Goal: Information Seeking & Learning: Find specific fact

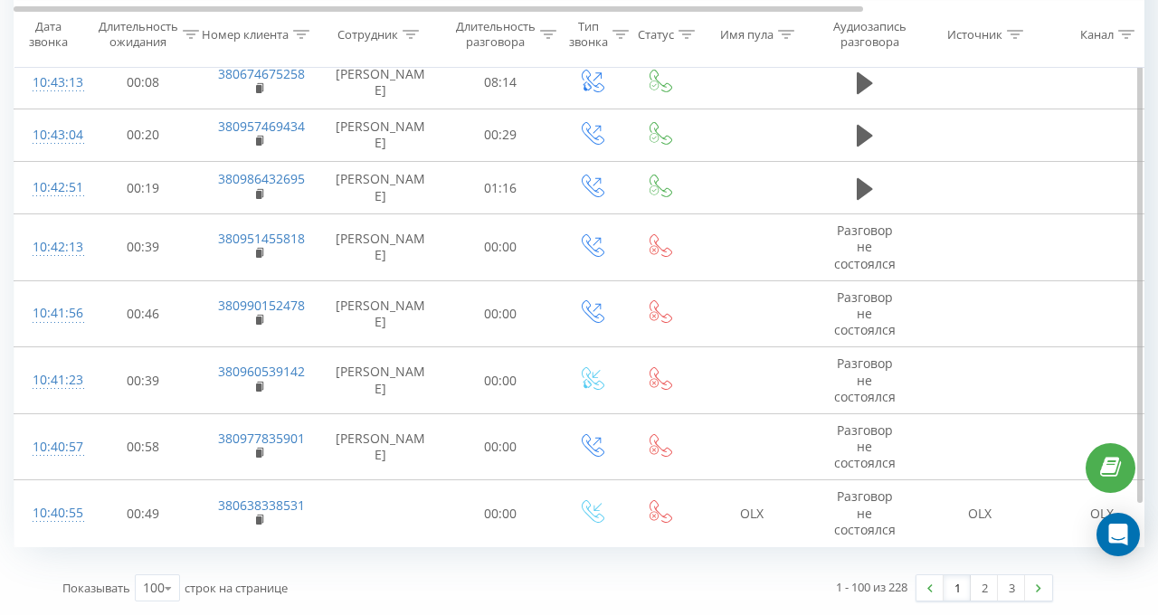
scroll to position [5790, 0]
click at [971, 575] on link "2" at bounding box center [984, 587] width 27 height 25
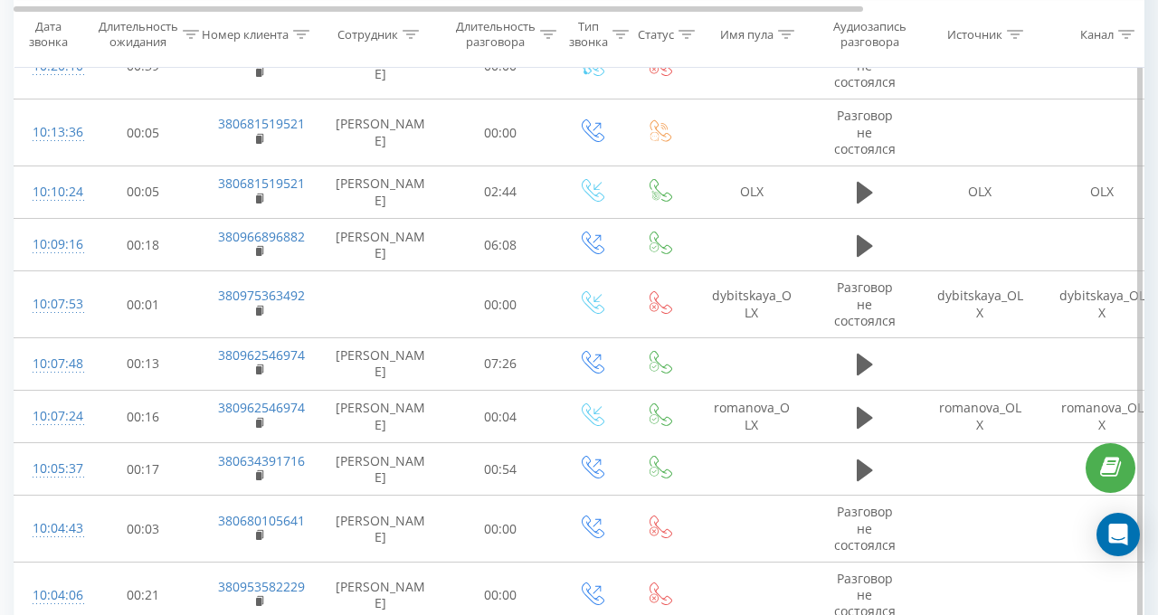
scroll to position [2743, 0]
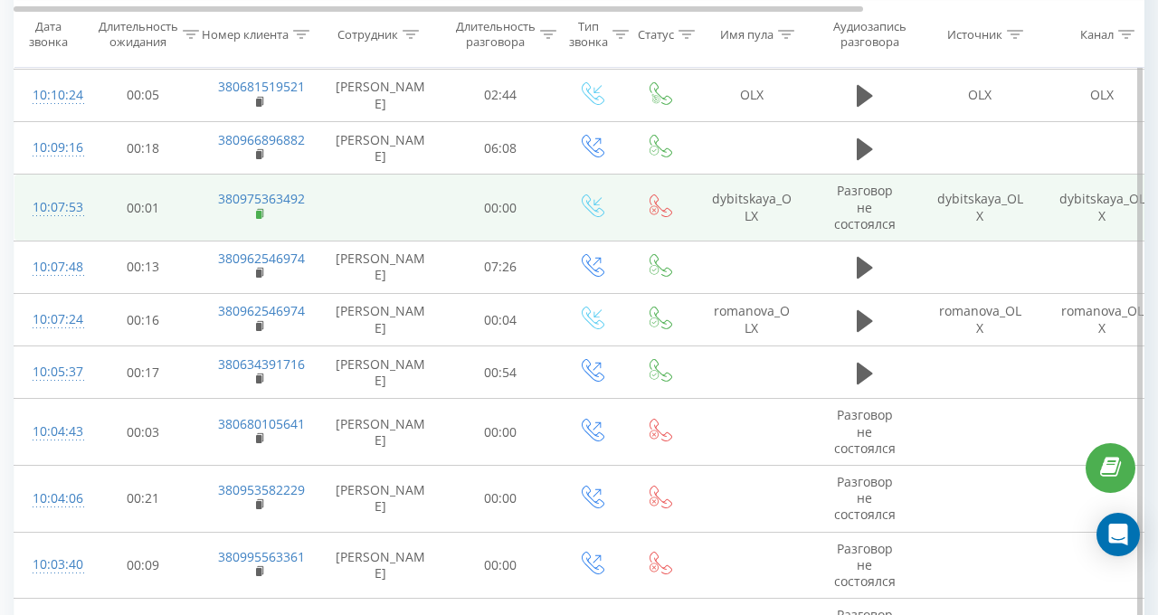
click at [261, 208] on icon at bounding box center [261, 214] width 10 height 13
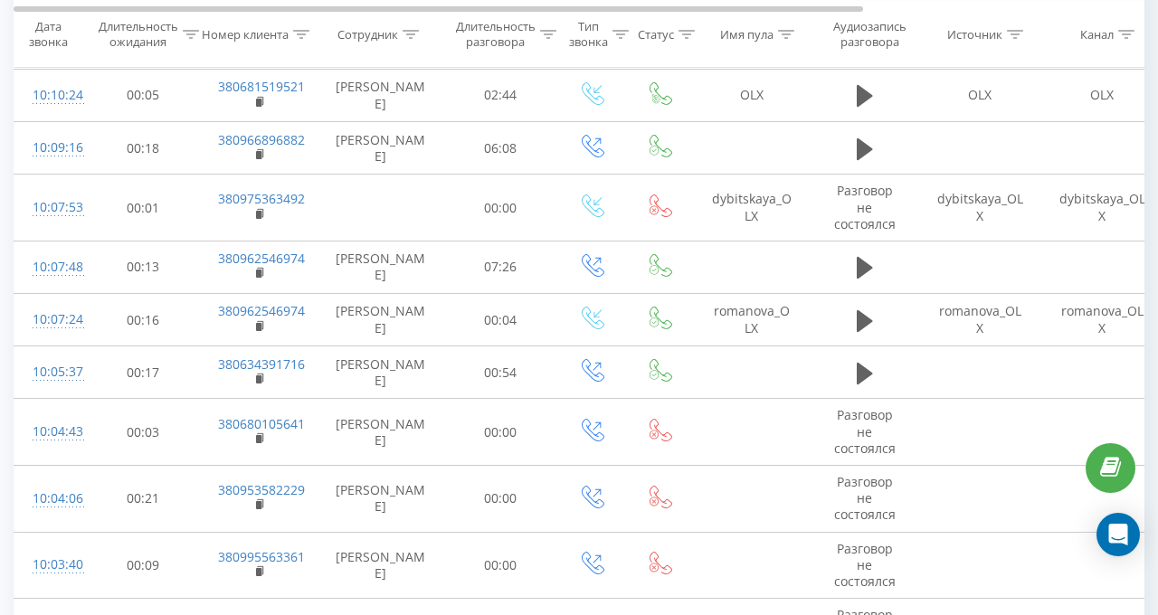
click at [409, 33] on icon at bounding box center [411, 33] width 16 height 9
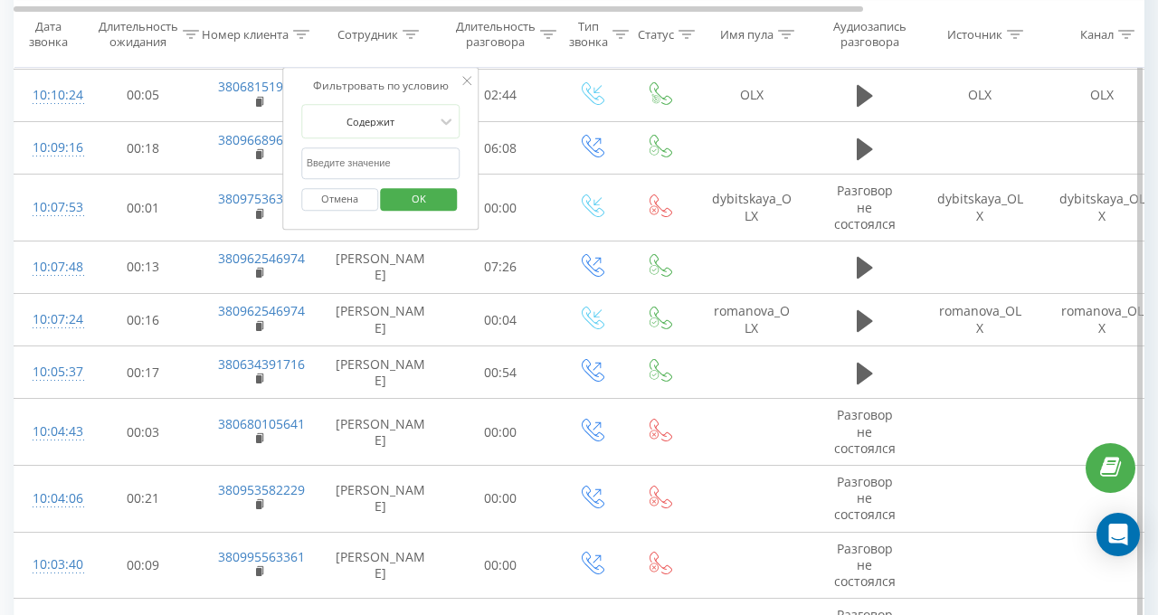
click at [409, 166] on input "text" at bounding box center [380, 163] width 159 height 32
type input "валерія"
click at [413, 199] on span "OK" at bounding box center [419, 199] width 51 height 28
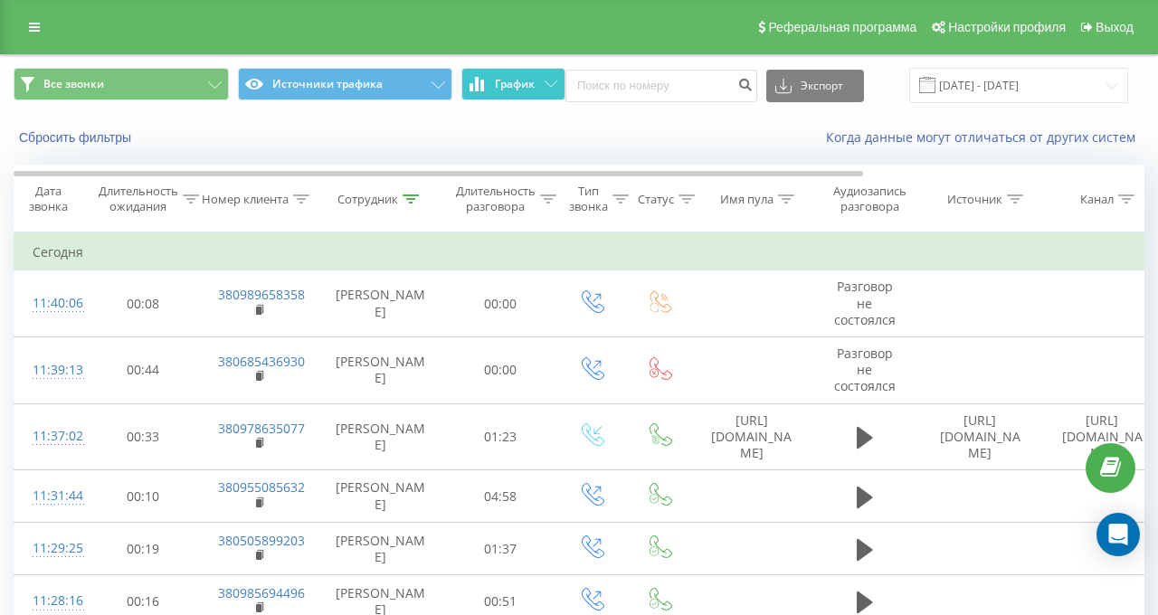
click at [508, 84] on span "График" at bounding box center [515, 84] width 40 height 13
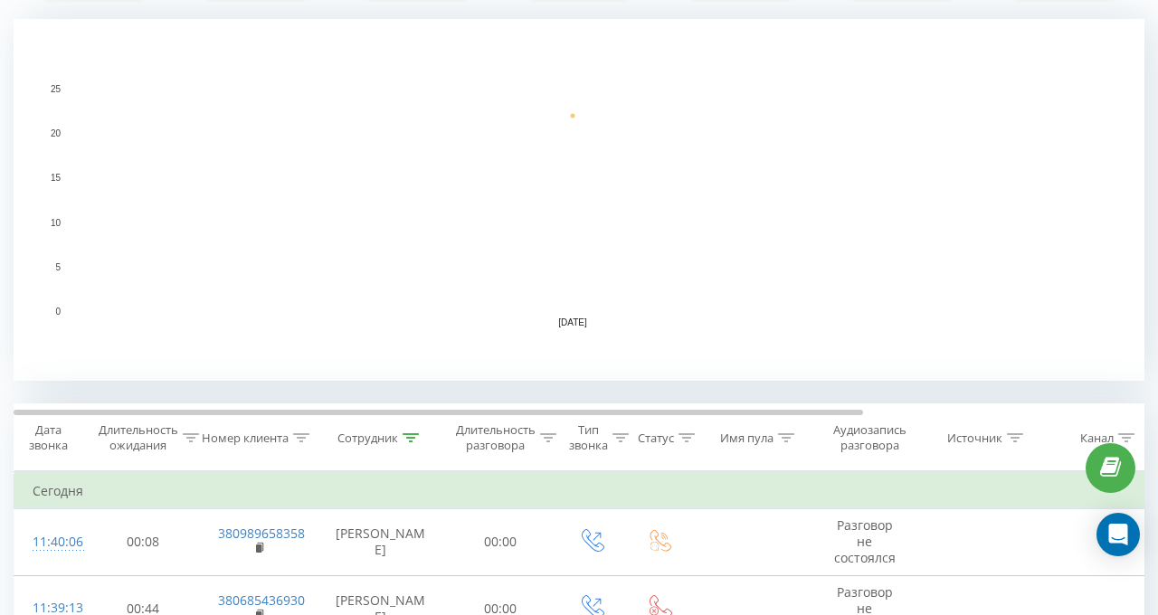
scroll to position [452, 0]
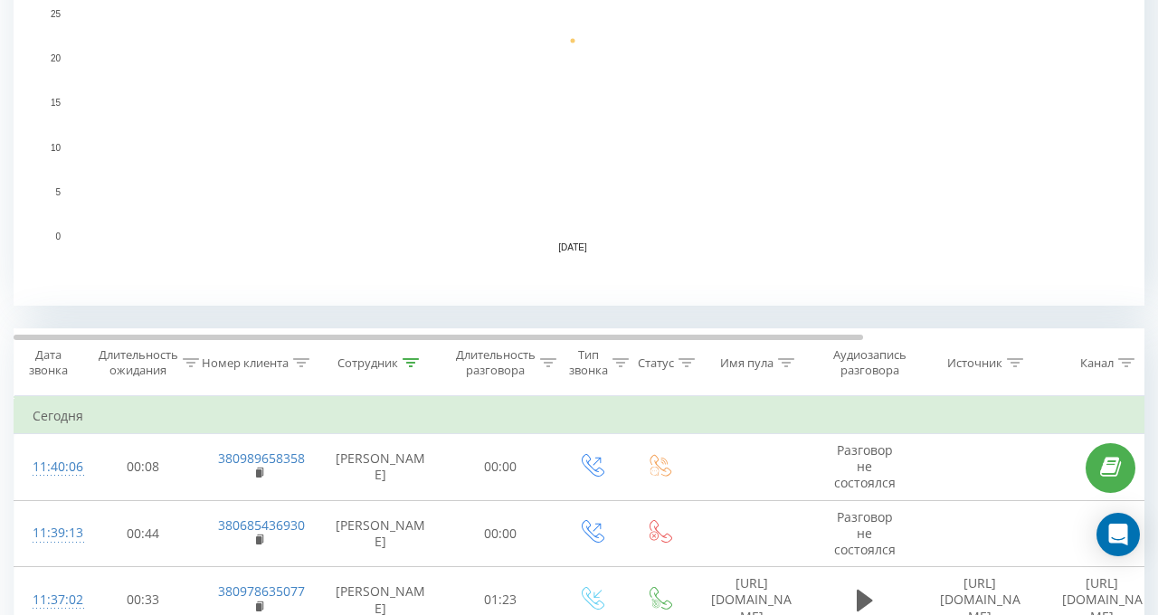
click at [414, 364] on icon at bounding box center [411, 362] width 16 height 9
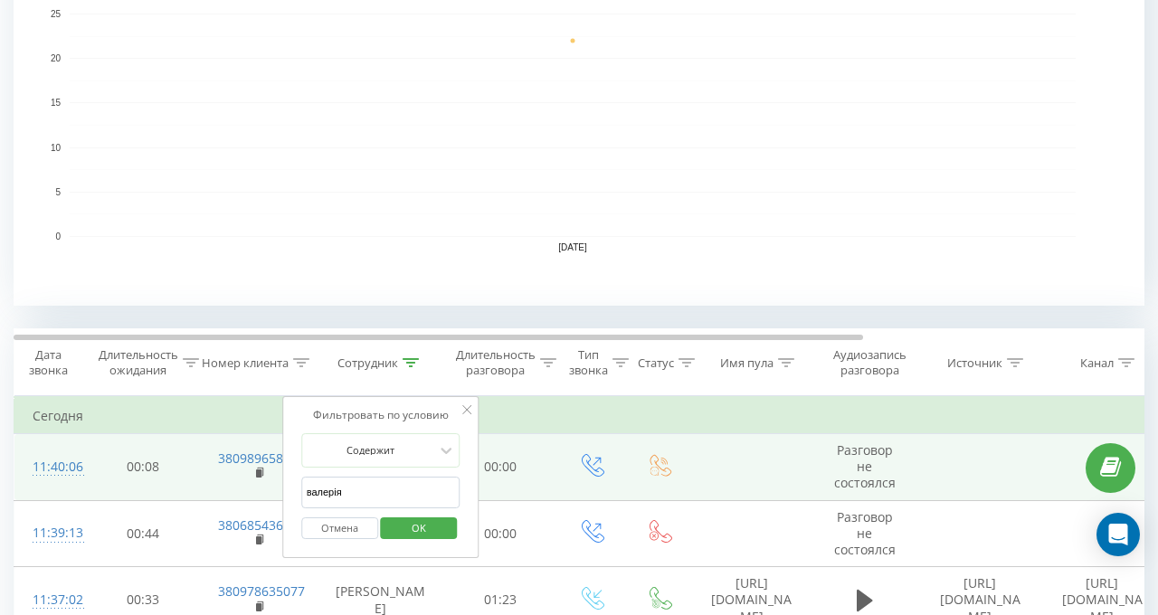
drag, startPoint x: 332, startPoint y: 489, endPoint x: 235, endPoint y: 489, distance: 96.8
click button "OK" at bounding box center [419, 529] width 77 height 23
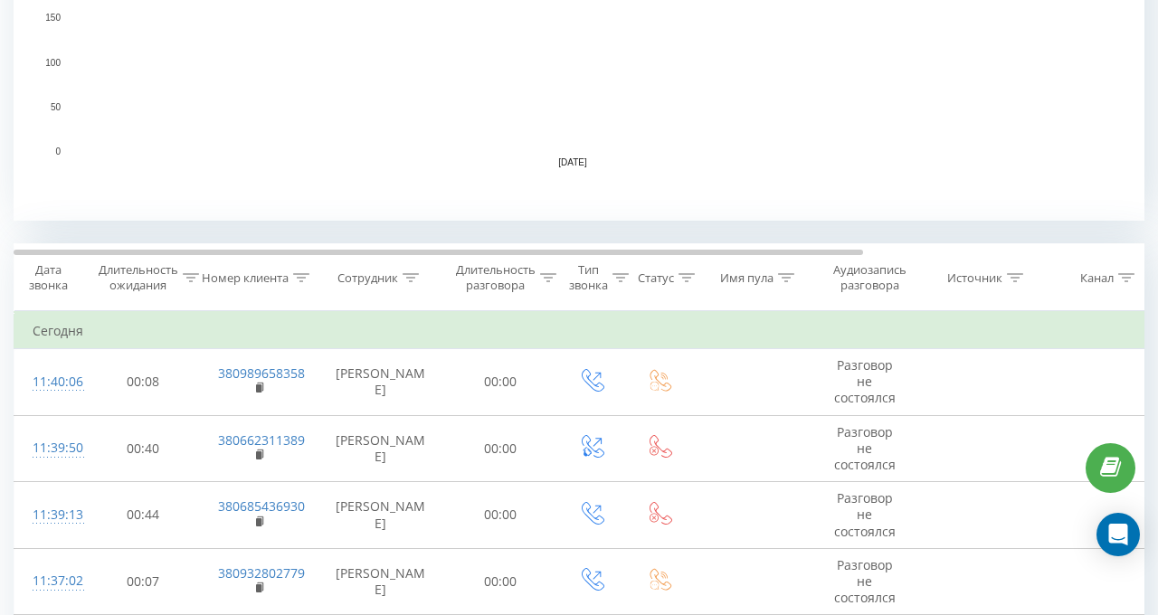
scroll to position [543, 0]
